Goal: Contribute content: Contribute content

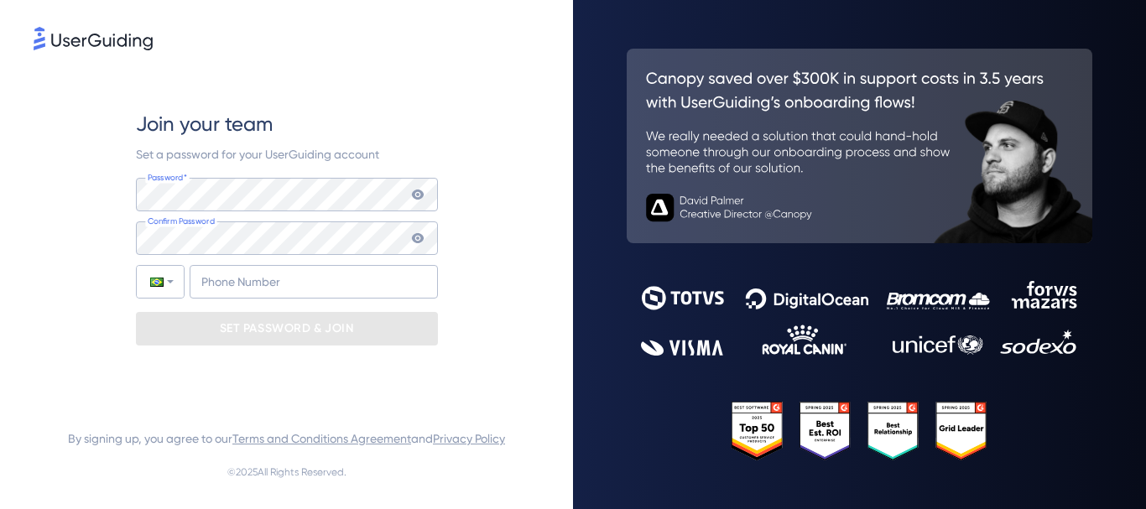
click at [104, 45] on img at bounding box center [93, 38] width 119 height 23
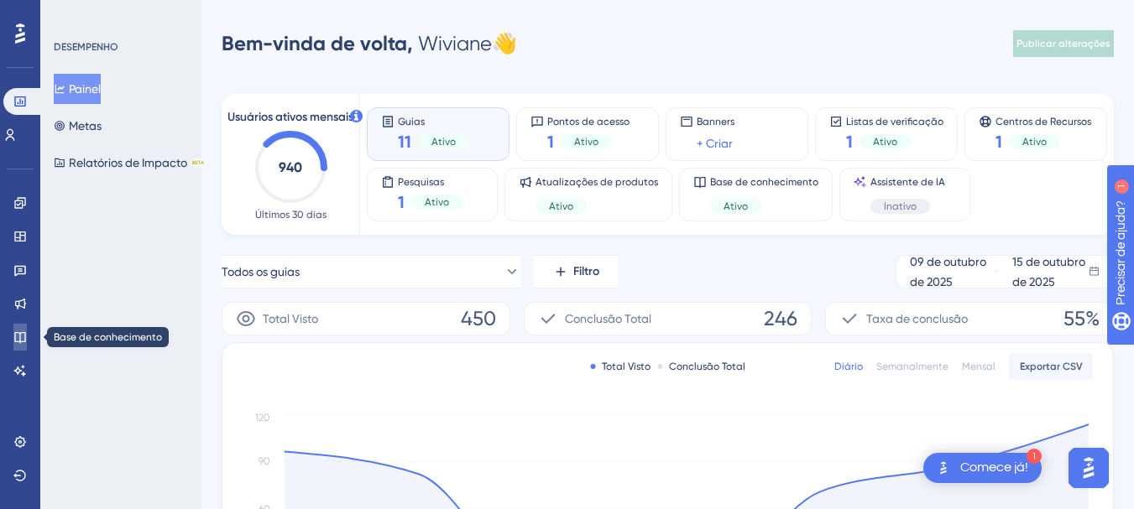
click at [19, 333] on icon at bounding box center [19, 337] width 11 height 11
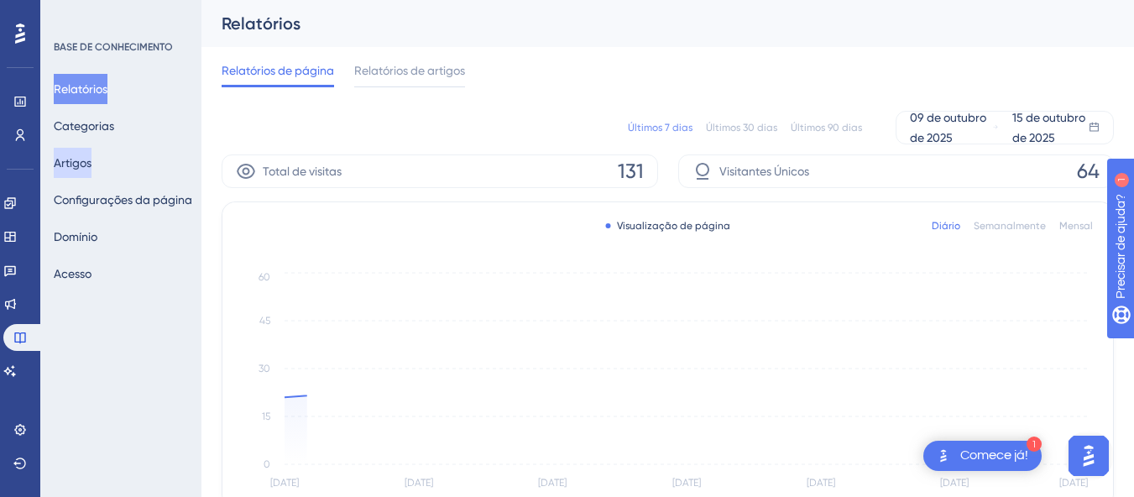
click at [91, 157] on font "Artigos" at bounding box center [73, 162] width 38 height 13
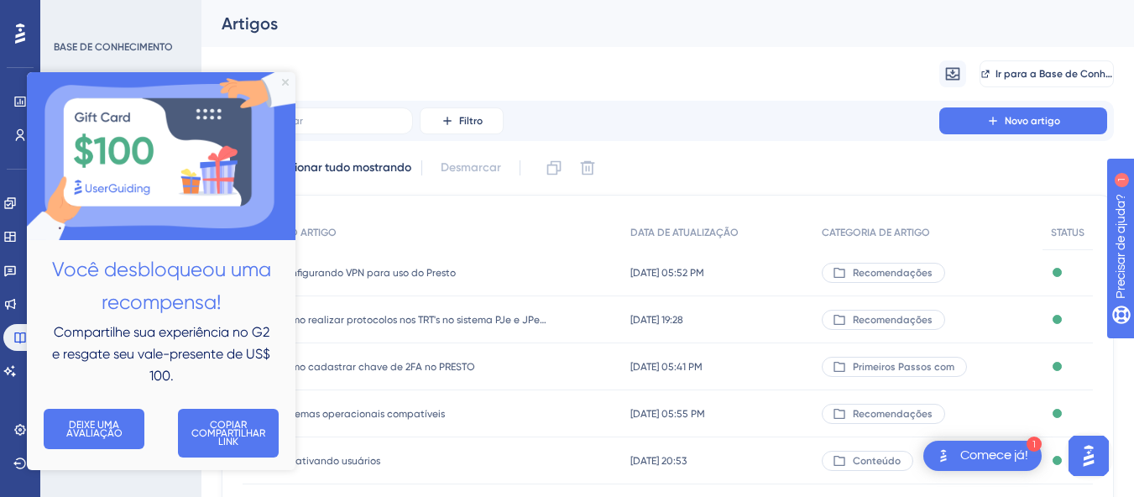
click at [288, 81] on icon "Fechar visualização" at bounding box center [285, 81] width 7 height 7
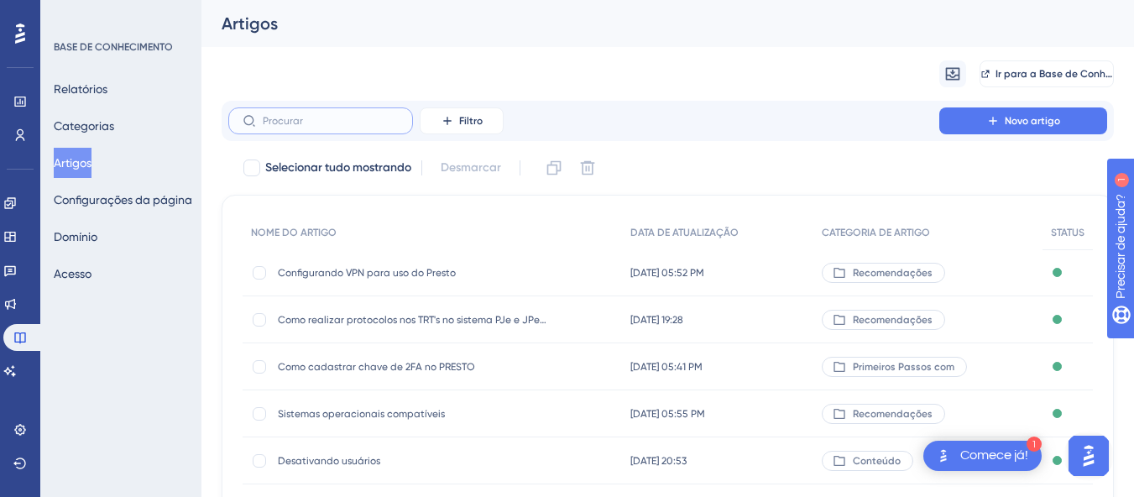
click at [290, 116] on input "text" at bounding box center [331, 121] width 136 height 12
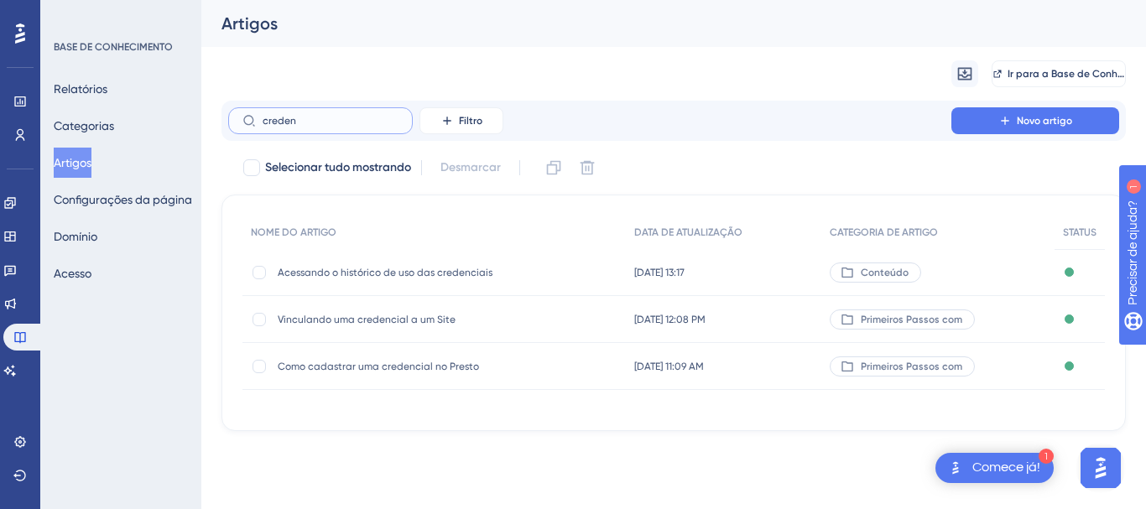
type input "creden"
click at [385, 376] on div "Como cadastrar uma credencial no Presto Como cadastrar uma credencial no Presto" at bounding box center [412, 366] width 268 height 47
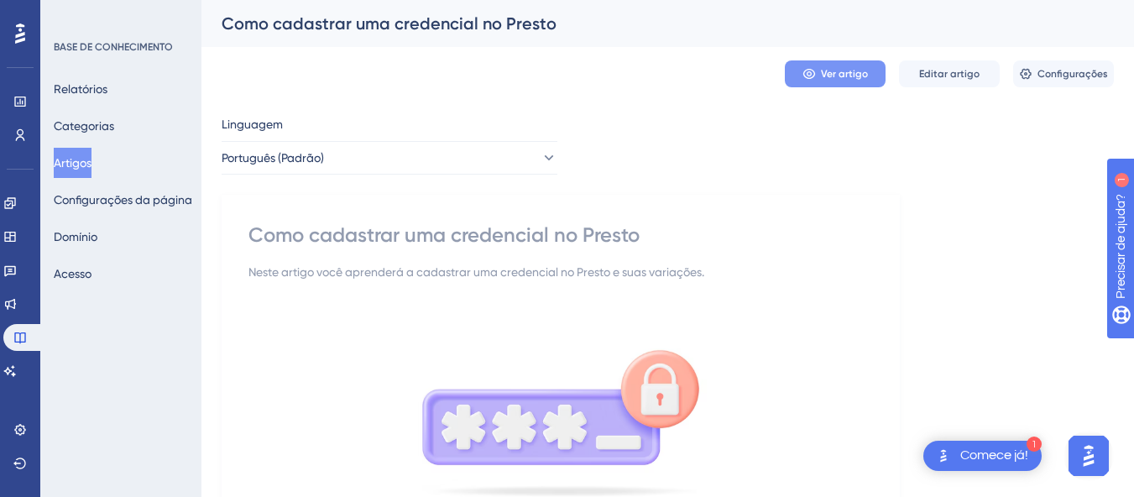
click at [837, 77] on font "Ver artigo" at bounding box center [844, 74] width 47 height 12
click at [82, 159] on font "Artigos" at bounding box center [73, 162] width 38 height 13
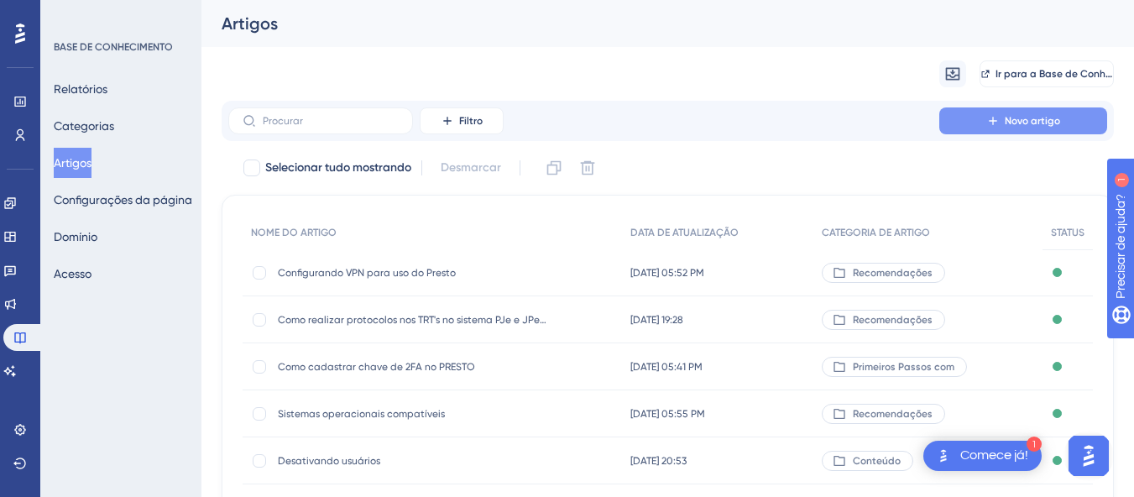
click at [980, 118] on button "Novo artigo" at bounding box center [1023, 120] width 168 height 27
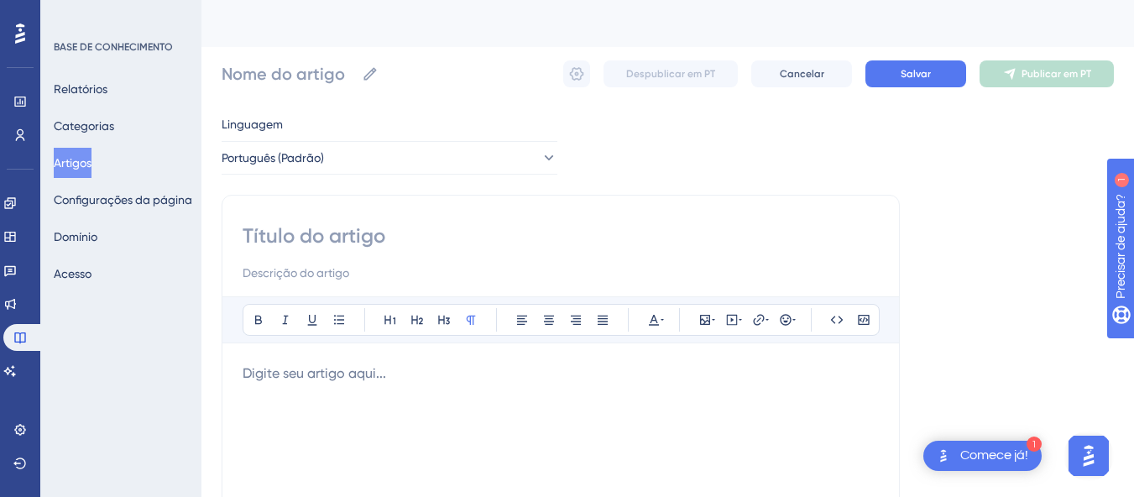
click at [357, 233] on input at bounding box center [560, 235] width 636 height 27
paste input "Como cadastrar uma credencial no PRESTO USUÁRIO e SENHA"
type input "Como cadastrar uma credencial no PRESTO USUÁRIO e SENHA"
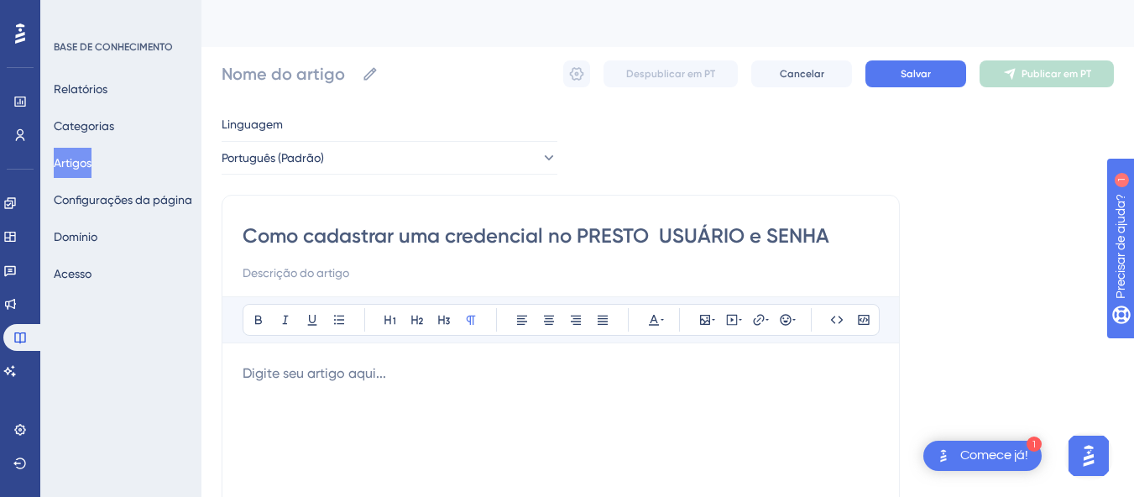
type input "Como cadastrar uma credencial no PRESTO USUÁRIO e SENHA"
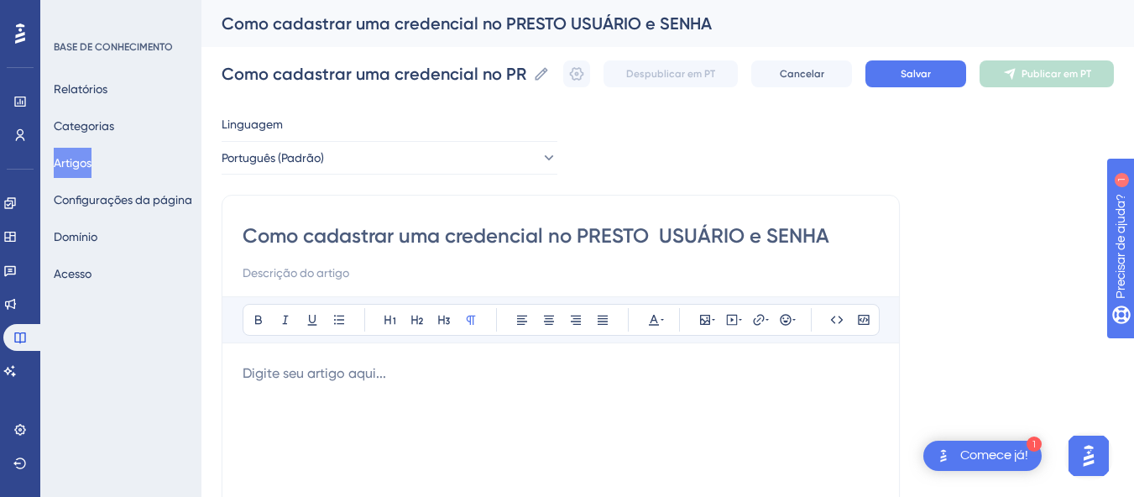
click at [659, 235] on input "Como cadastrar uma credencial no PRESTO USUÁRIO e SENHA" at bounding box center [560, 235] width 636 height 27
type input "Como cadastrar uma credencial no PRESTO USUÁRIO e SENHA"
type input "Como cadastrar uma credencial no PRESTO - USUÁRIO e SENHA"
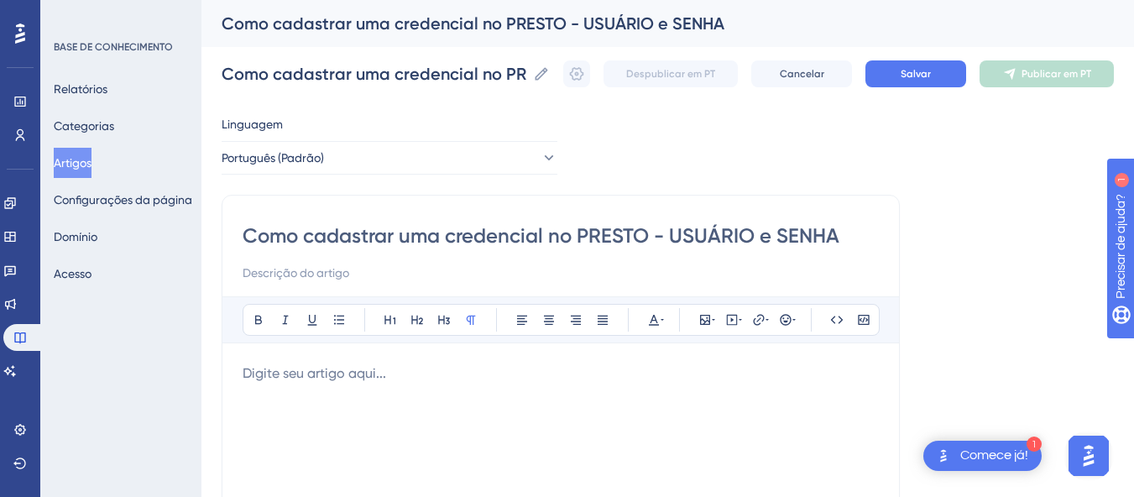
type input "Como cadastrar uma credencial no PRESTO - USUÁRIO e SENHA"
click at [361, 276] on input at bounding box center [560, 273] width 636 height 20
click at [404, 373] on p at bounding box center [560, 373] width 636 height 20
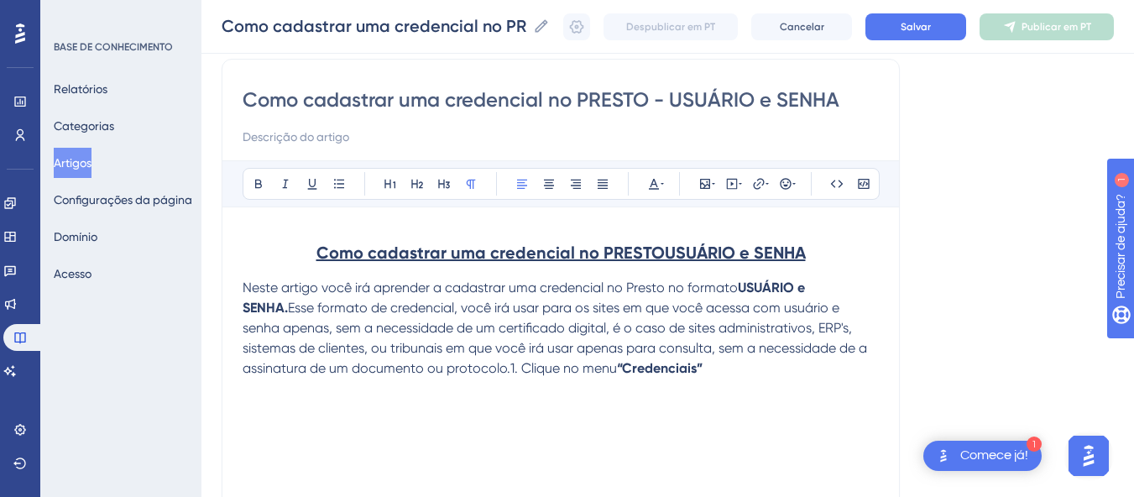
scroll to position [170, 0]
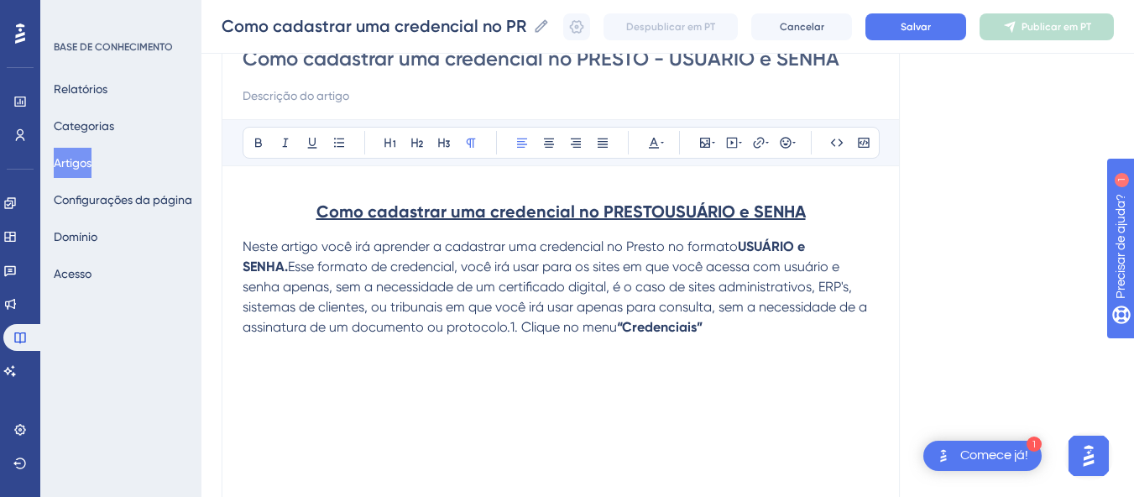
click at [661, 213] on strong "Como cadastrar uma credencial no PRESTOUSUÁRIO e SENHA" at bounding box center [560, 211] width 489 height 20
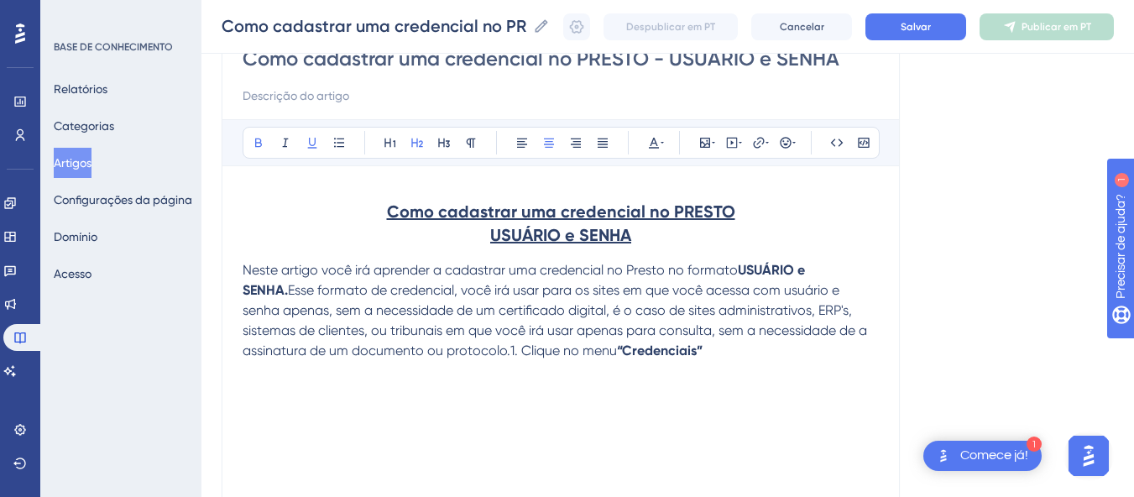
click at [761, 352] on p "Neste artigo você irá aprender a cadastrar uma credencial no Presto no formato …" at bounding box center [560, 310] width 636 height 101
click at [507, 347] on span "Esse formato de credencial, você irá usar para os sites em que você acessa com …" at bounding box center [556, 320] width 628 height 76
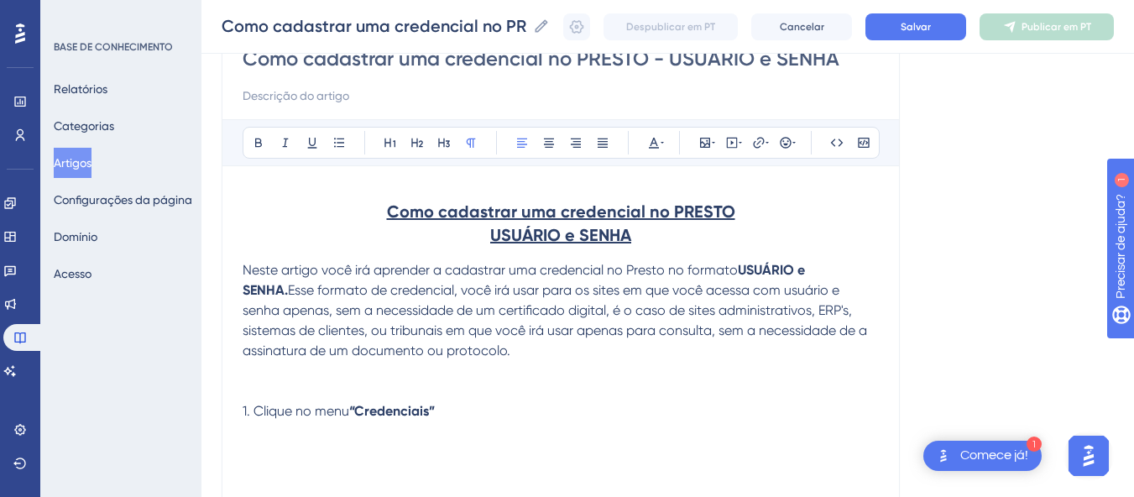
click at [505, 421] on div "Como cadastrar uma credencial no PRESTO USUÁRIO e SENHA Neste artigo você irá a…" at bounding box center [560, 370] width 636 height 369
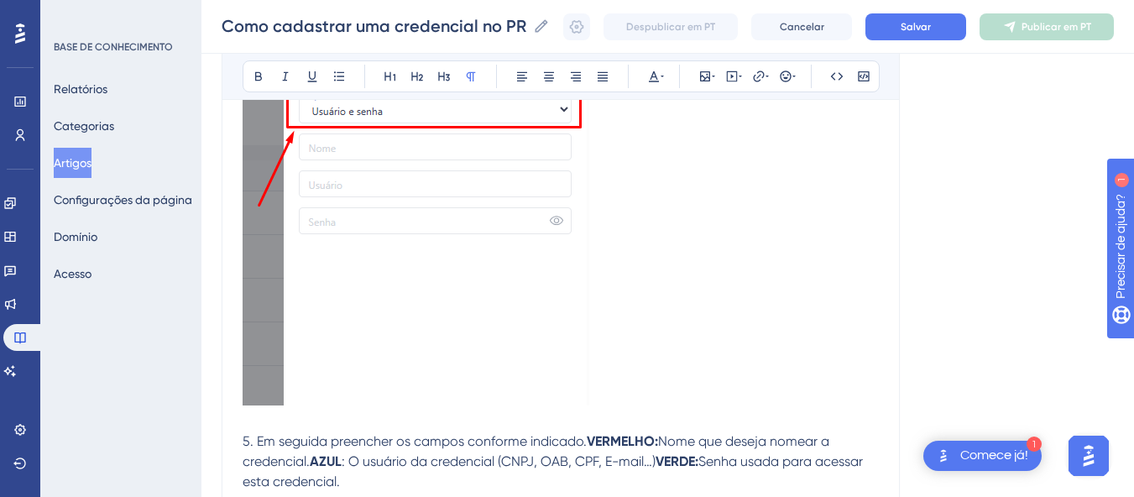
scroll to position [1612, 0]
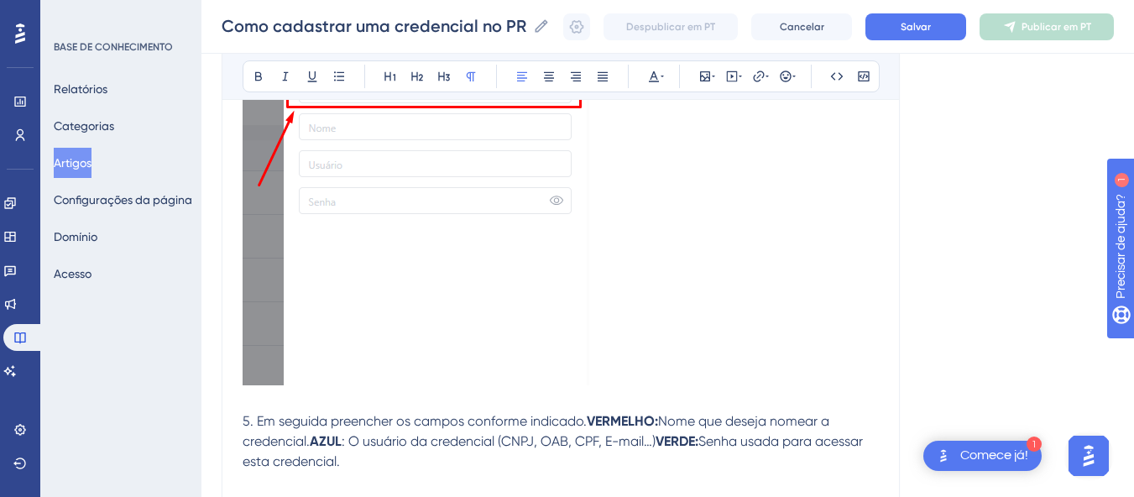
drag, startPoint x: 586, startPoint y: 426, endPoint x: 606, endPoint y: 425, distance: 19.3
click at [589, 425] on strong "VERMELHO:" at bounding box center [621, 421] width 71 height 16
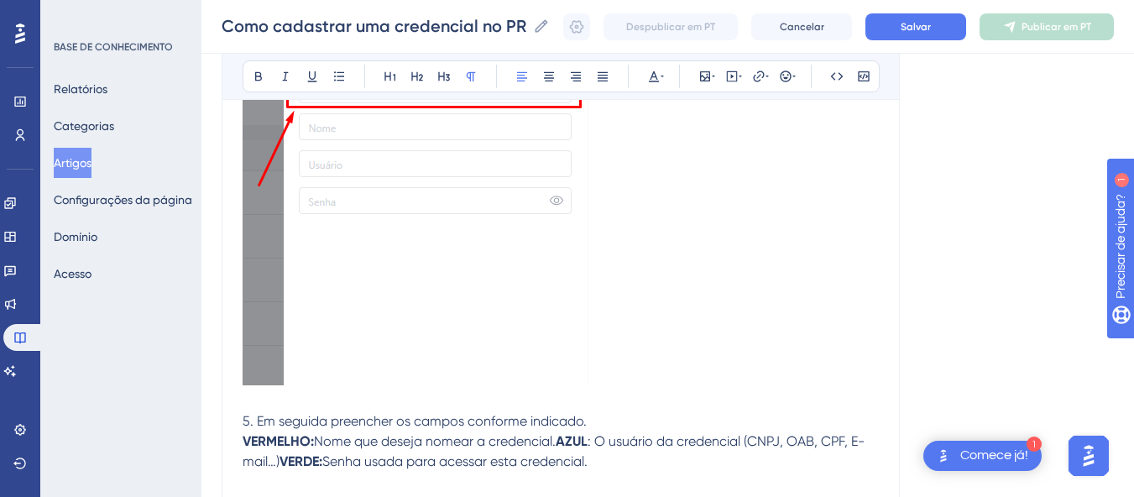
click at [560, 440] on strong "AZUL" at bounding box center [571, 441] width 32 height 16
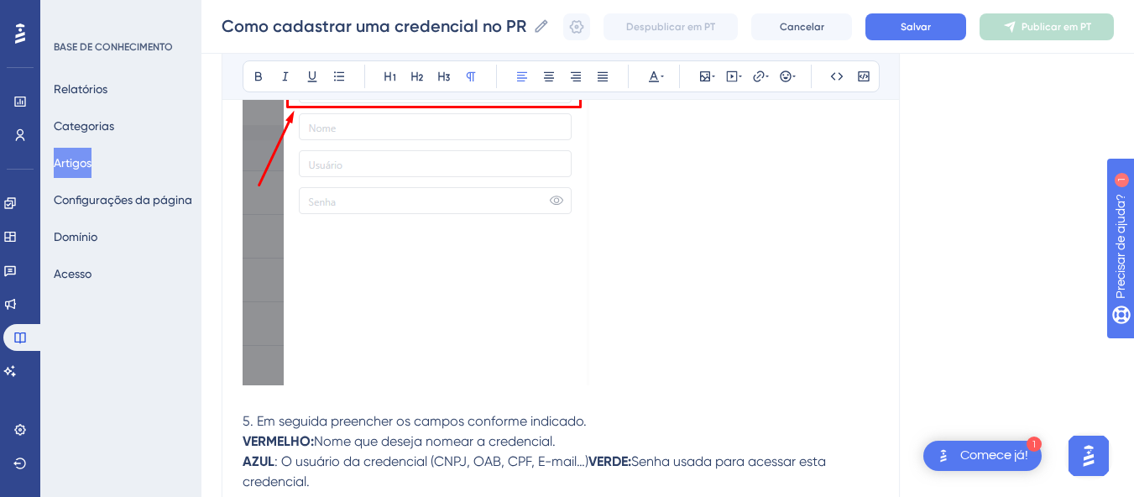
click at [590, 457] on strong "VERDE:" at bounding box center [609, 461] width 43 height 16
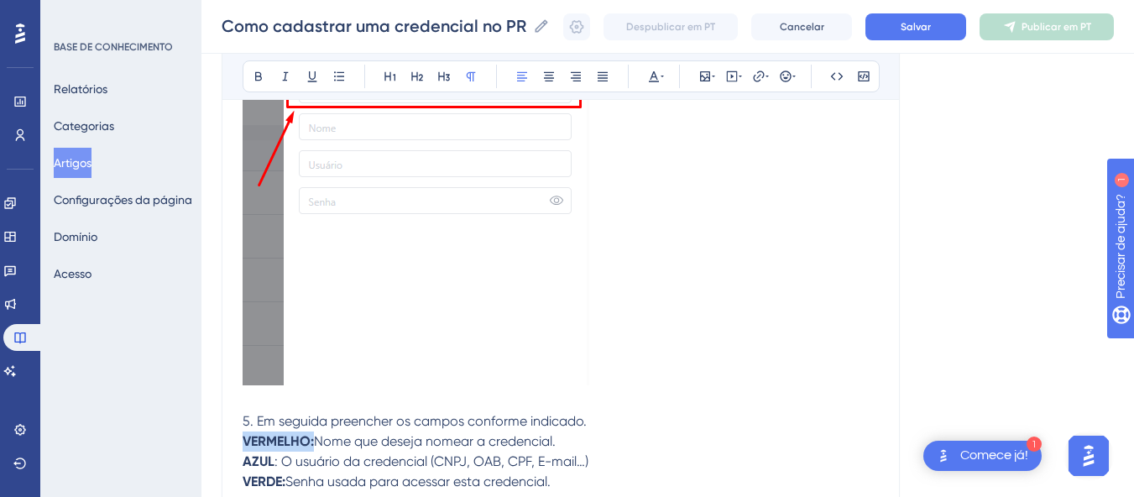
drag, startPoint x: 317, startPoint y: 440, endPoint x: 241, endPoint y: 438, distance: 76.4
click at [659, 81] on icon at bounding box center [653, 76] width 13 height 13
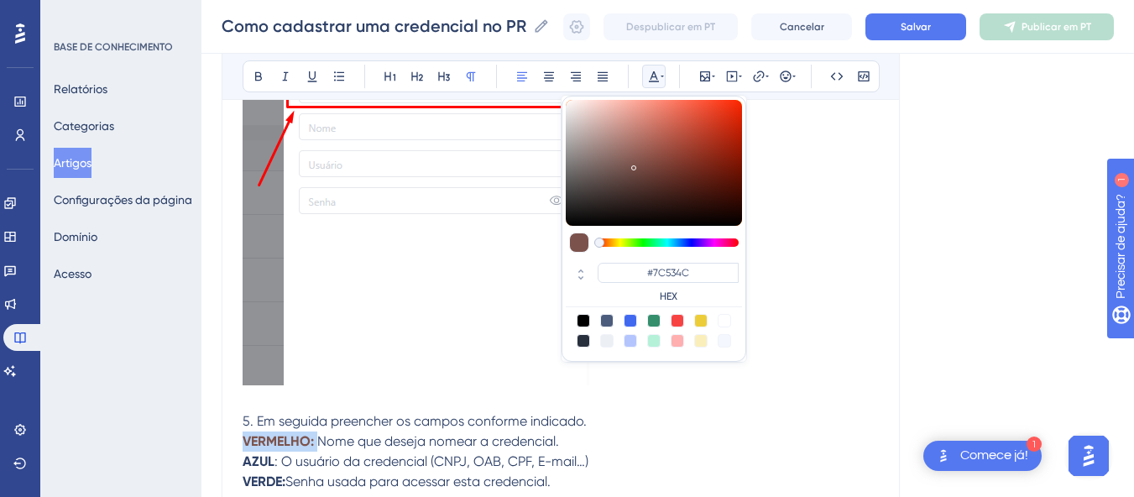
click at [599, 242] on div at bounding box center [667, 242] width 143 height 8
click at [731, 103] on div at bounding box center [654, 163] width 176 height 126
click at [671, 318] on div at bounding box center [676, 320] width 13 height 13
type input "#F84343"
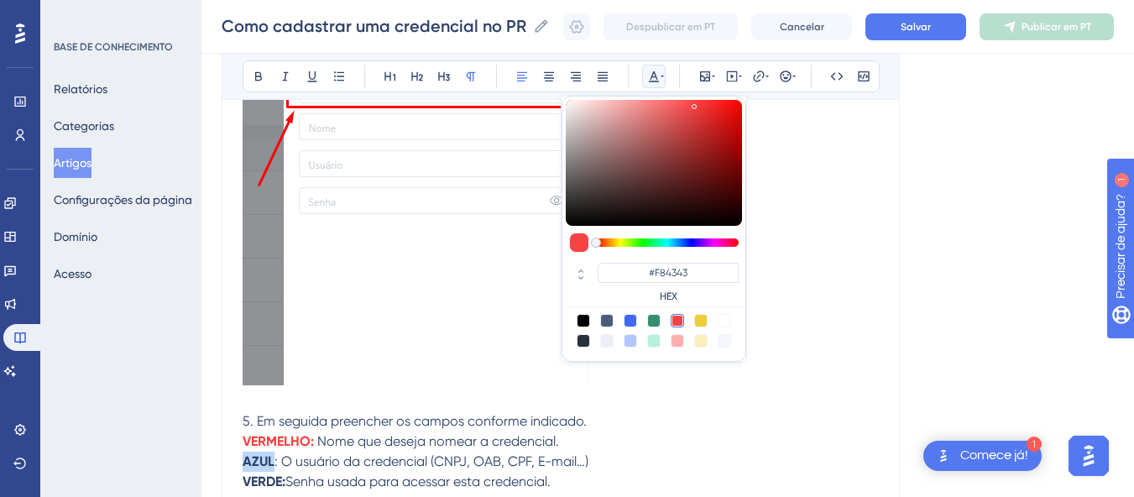
drag, startPoint x: 276, startPoint y: 461, endPoint x: 240, endPoint y: 461, distance: 36.1
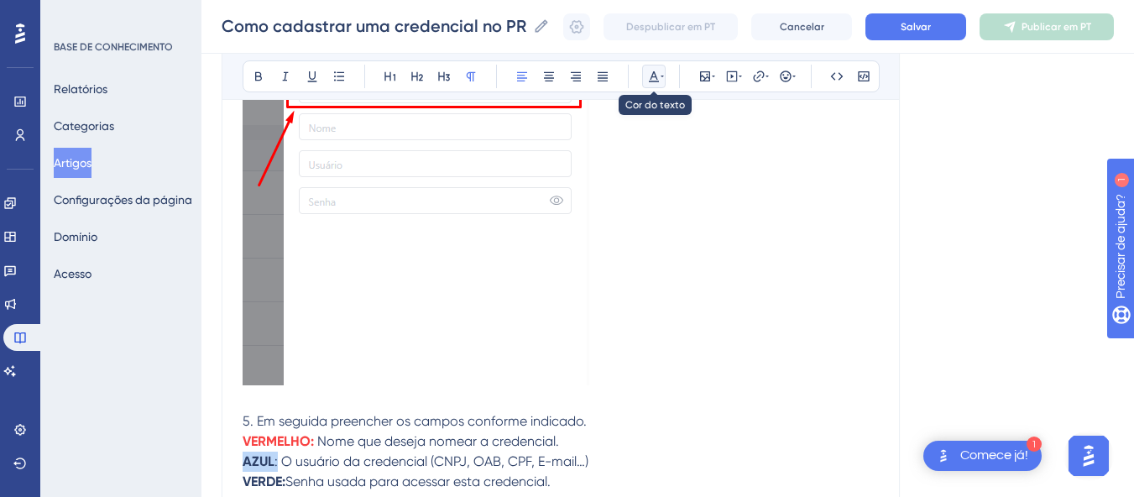
click at [661, 72] on icon at bounding box center [661, 76] width 3 height 13
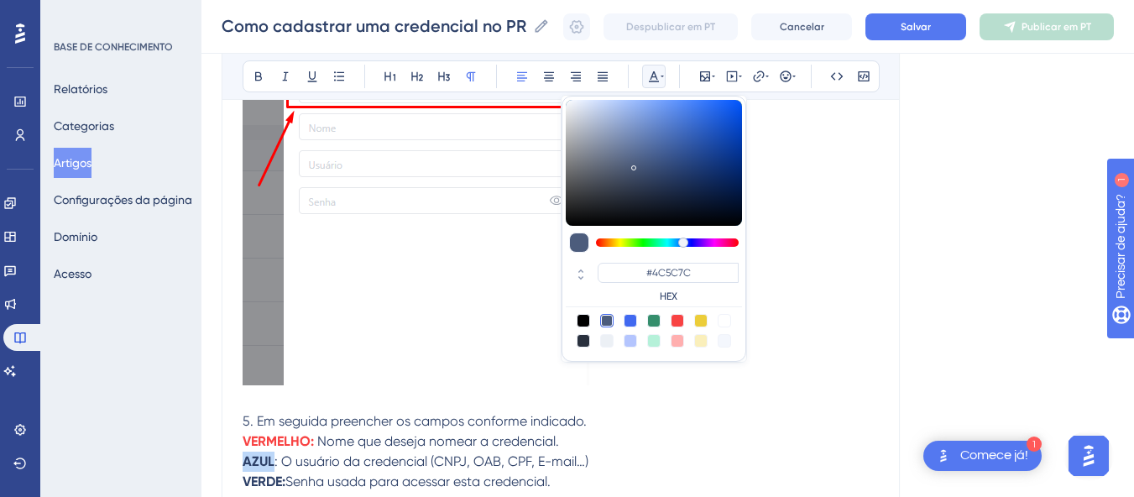
click at [631, 322] on div at bounding box center [629, 320] width 13 height 13
type input "#4169F0"
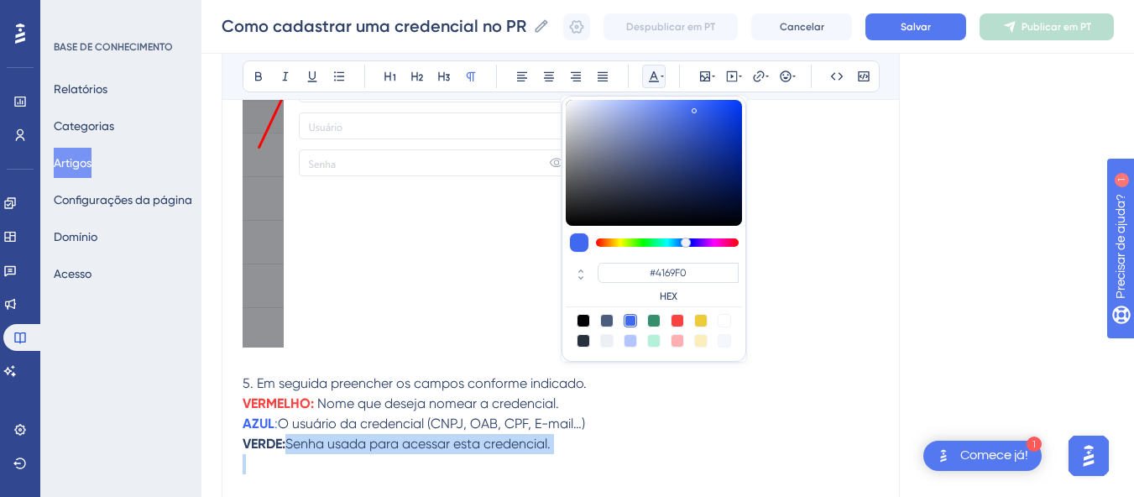
scroll to position [1691, 0]
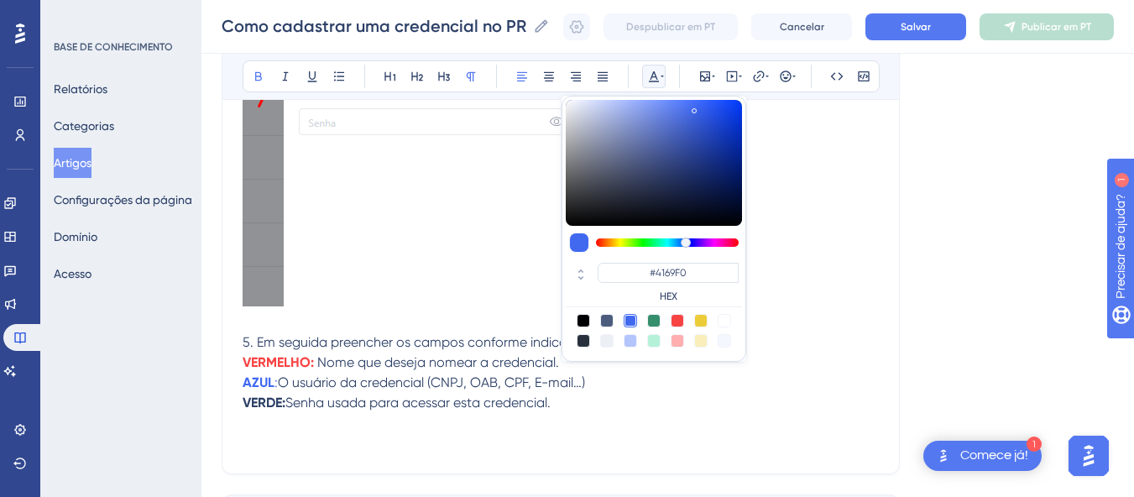
drag, startPoint x: 286, startPoint y: 483, endPoint x: 235, endPoint y: 398, distance: 99.7
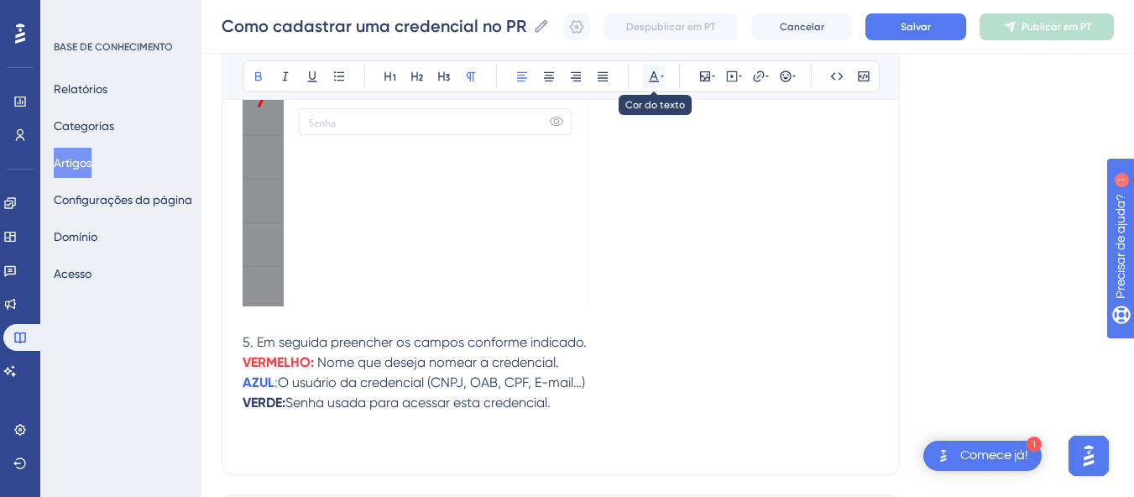
click at [660, 71] on icon at bounding box center [661, 76] width 3 height 13
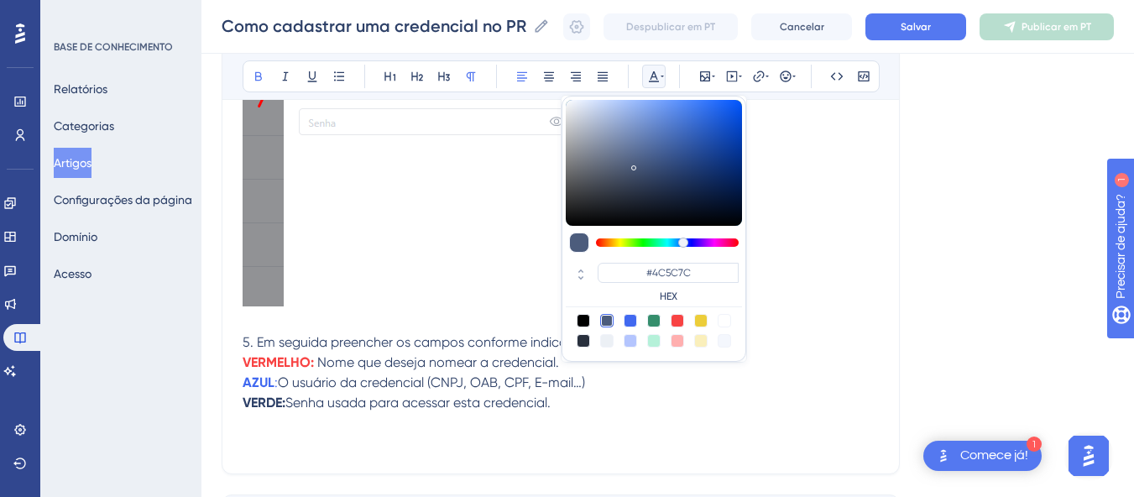
click at [654, 321] on div at bounding box center [653, 320] width 13 height 13
type input "#358E6C"
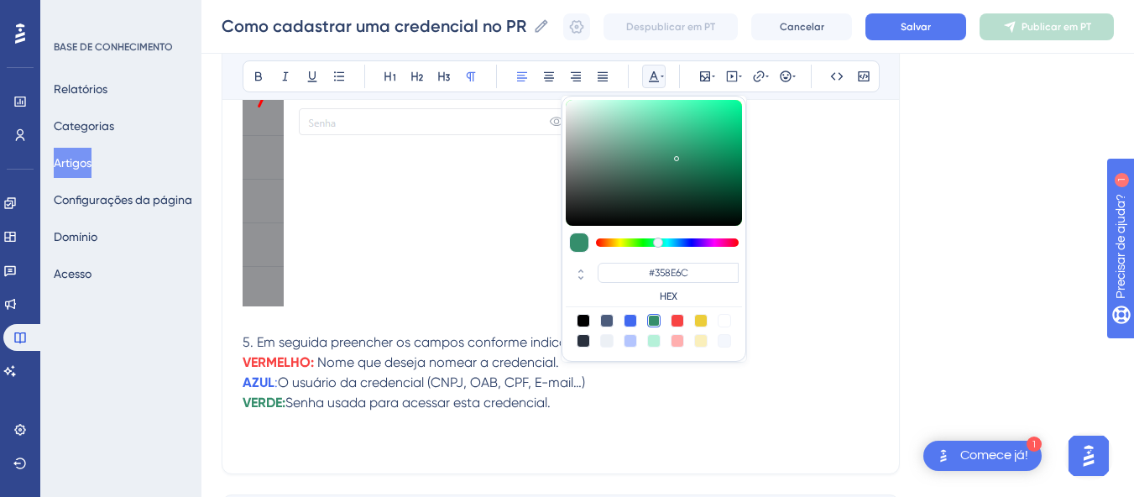
click at [582, 407] on p "VERDE: Senha usada para acessar esta credencial." at bounding box center [560, 423] width 636 height 60
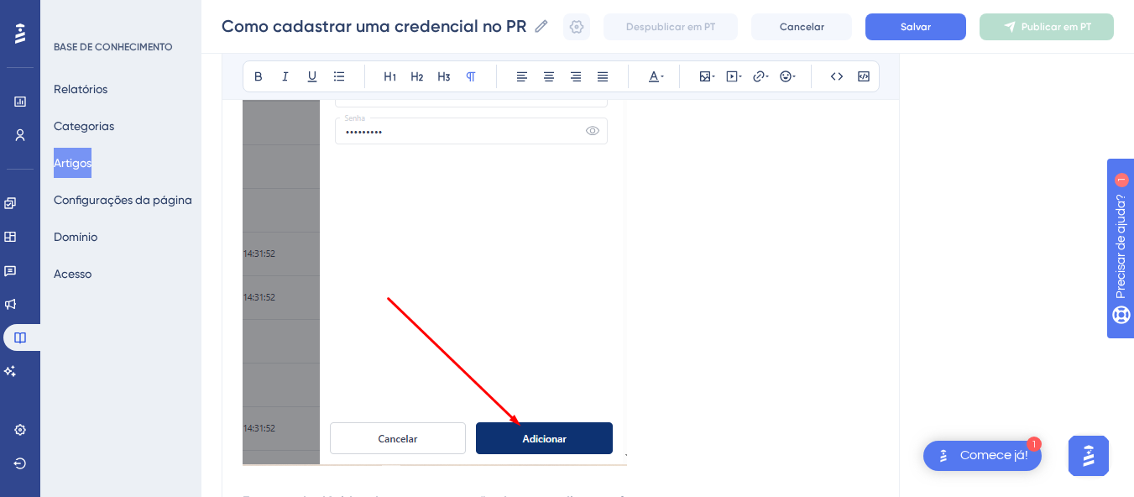
scroll to position [2919, 0]
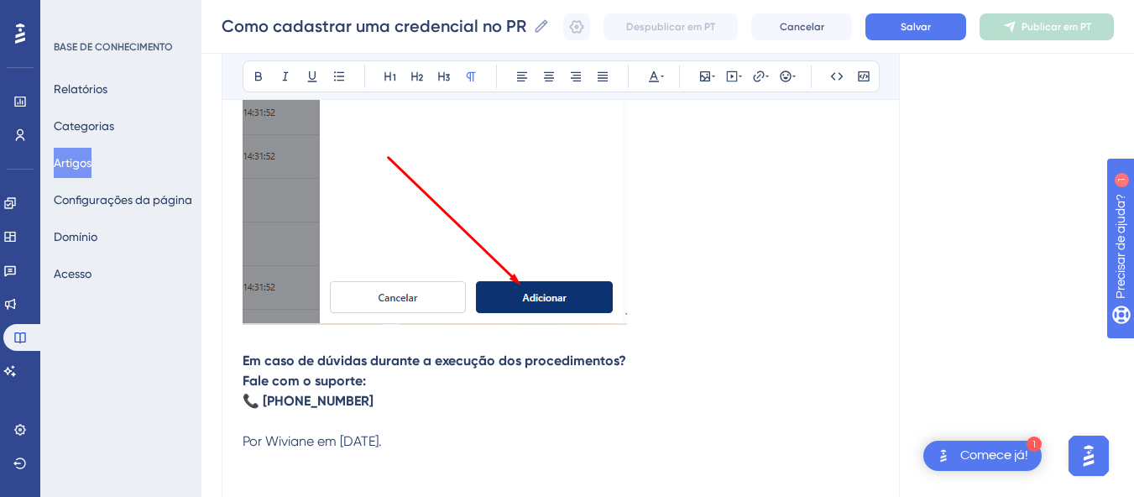
click at [438, 439] on p "Por Wiviane em 15/10/2025." at bounding box center [560, 441] width 636 height 20
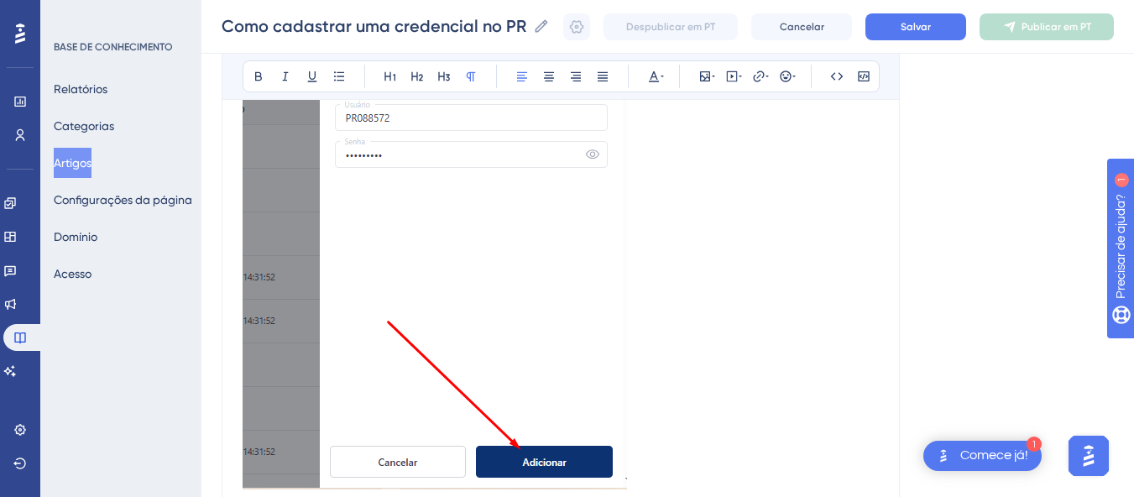
scroll to position [2859, 0]
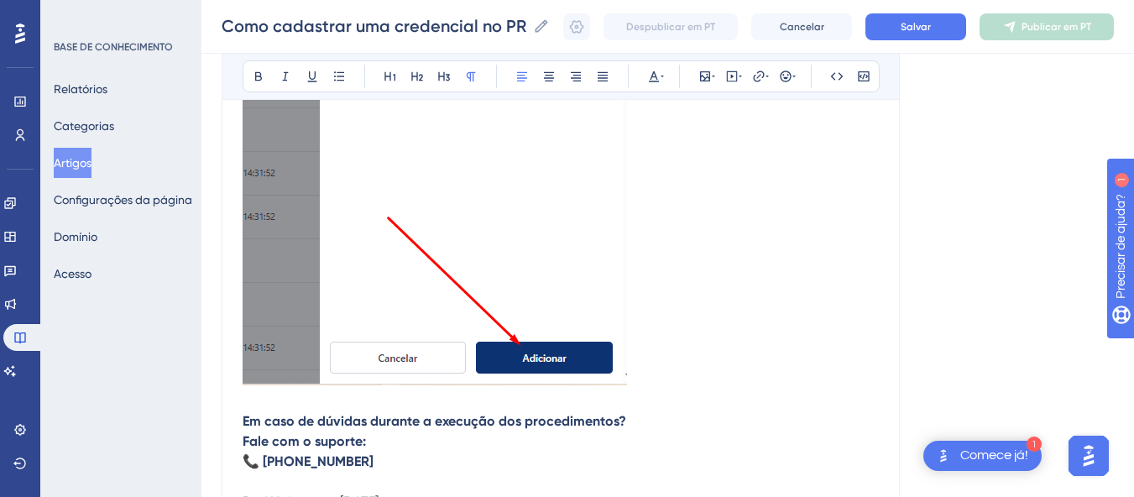
click at [363, 442] on strong "Fale com o suporte:" at bounding box center [303, 441] width 123 height 16
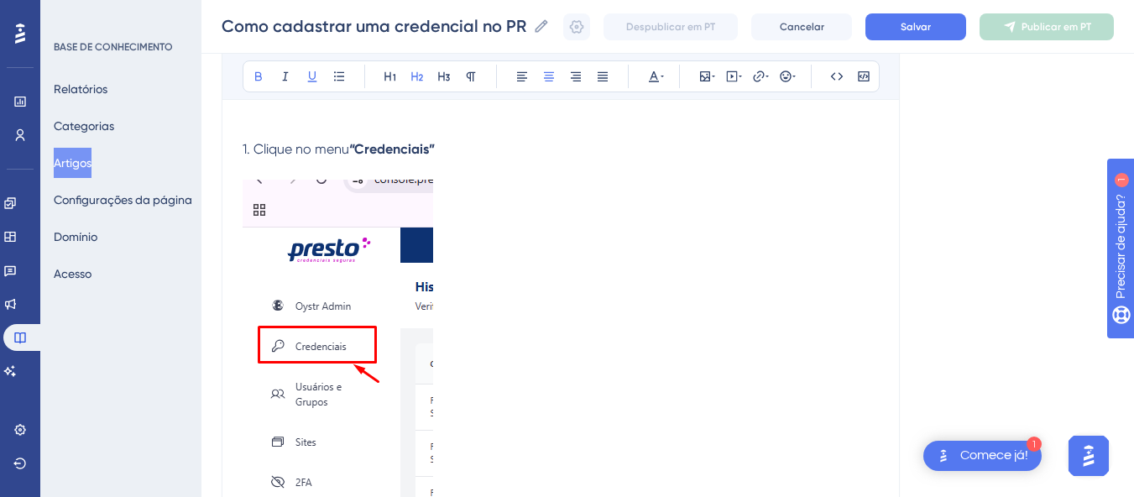
scroll to position [372, 0]
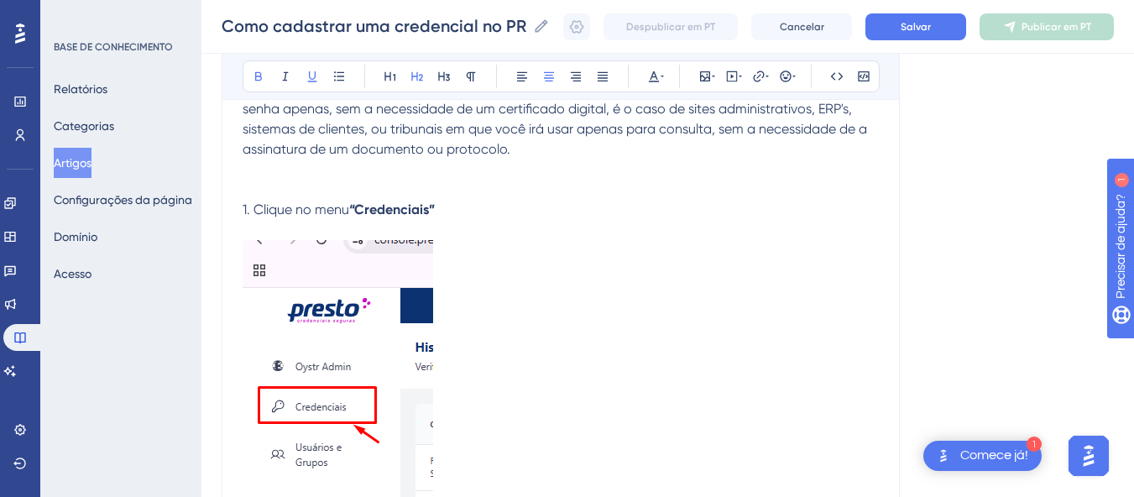
click at [395, 154] on span "Esse formato de credencial, você irá usar para os sites em que você acessa com …" at bounding box center [556, 119] width 628 height 76
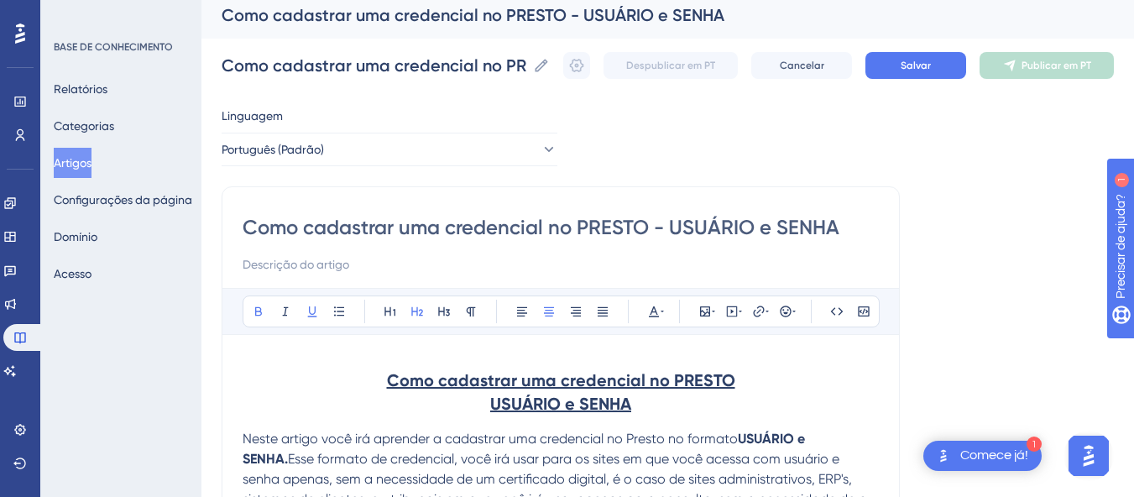
scroll to position [0, 0]
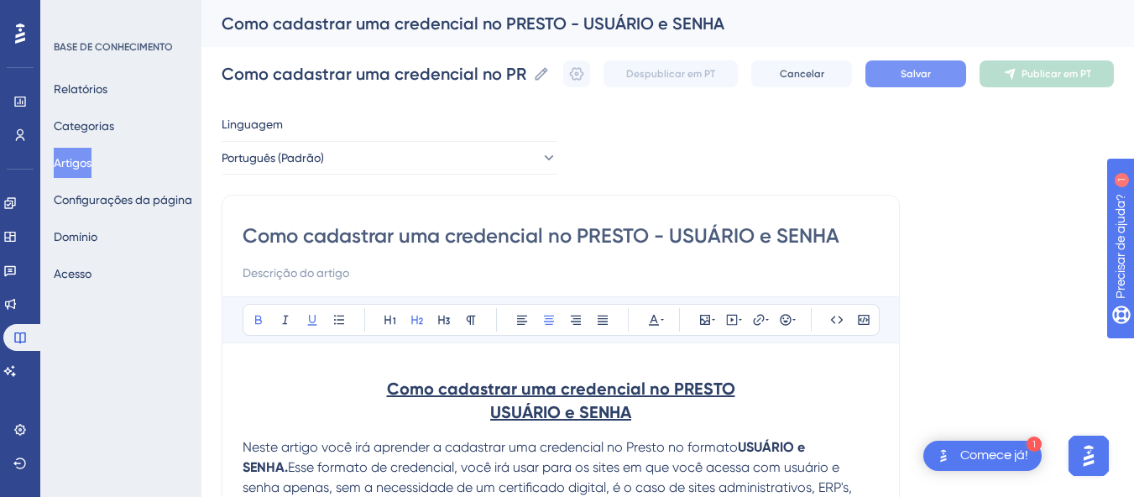
click at [903, 80] on button "Salvar" at bounding box center [915, 73] width 101 height 27
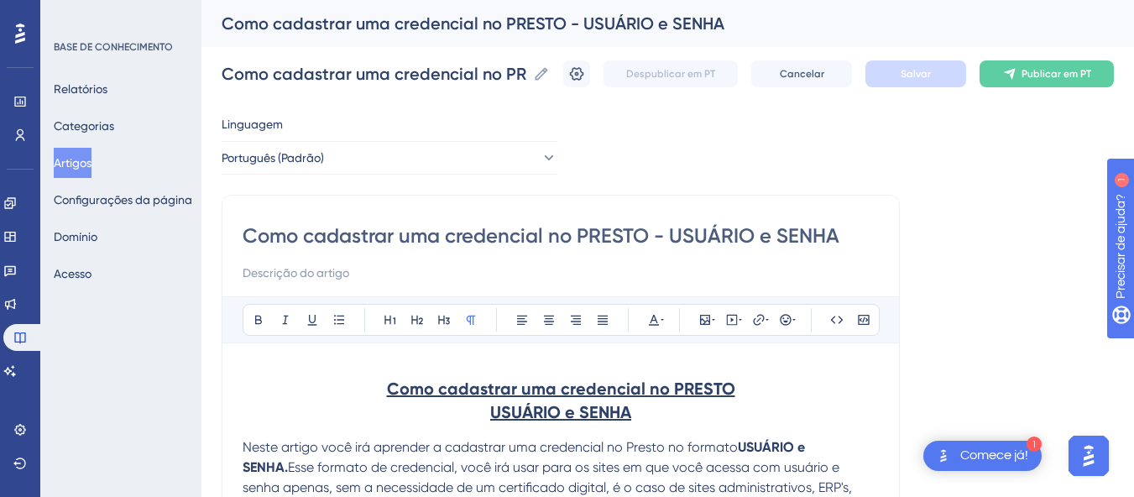
click at [85, 155] on font "Artigos" at bounding box center [73, 163] width 38 height 20
